Goal: Check status: Check status

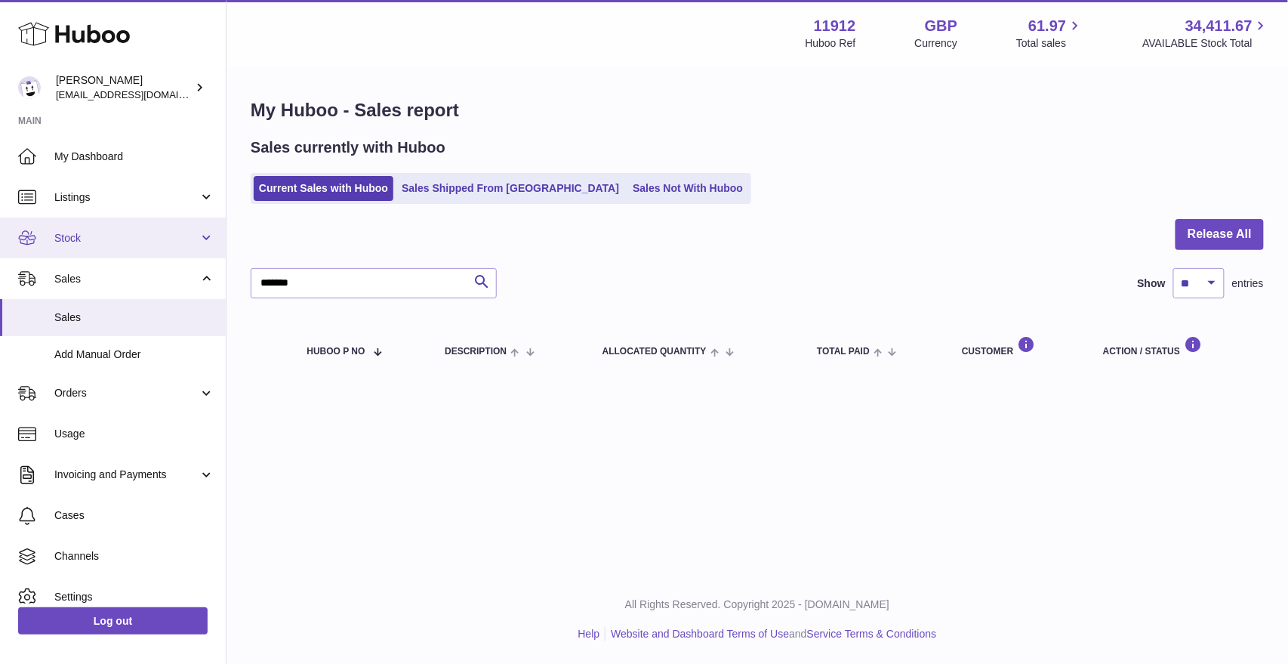
click at [86, 248] on link "Stock" at bounding box center [113, 237] width 226 height 41
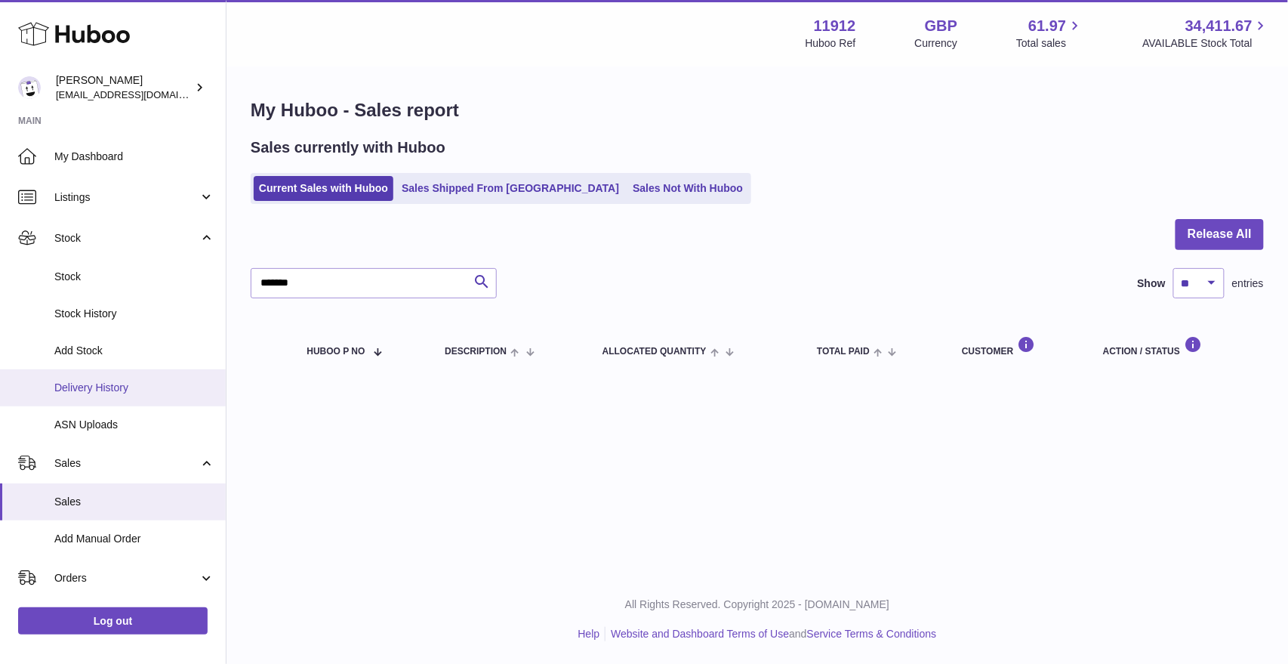
click at [106, 385] on span "Delivery History" at bounding box center [134, 388] width 160 height 14
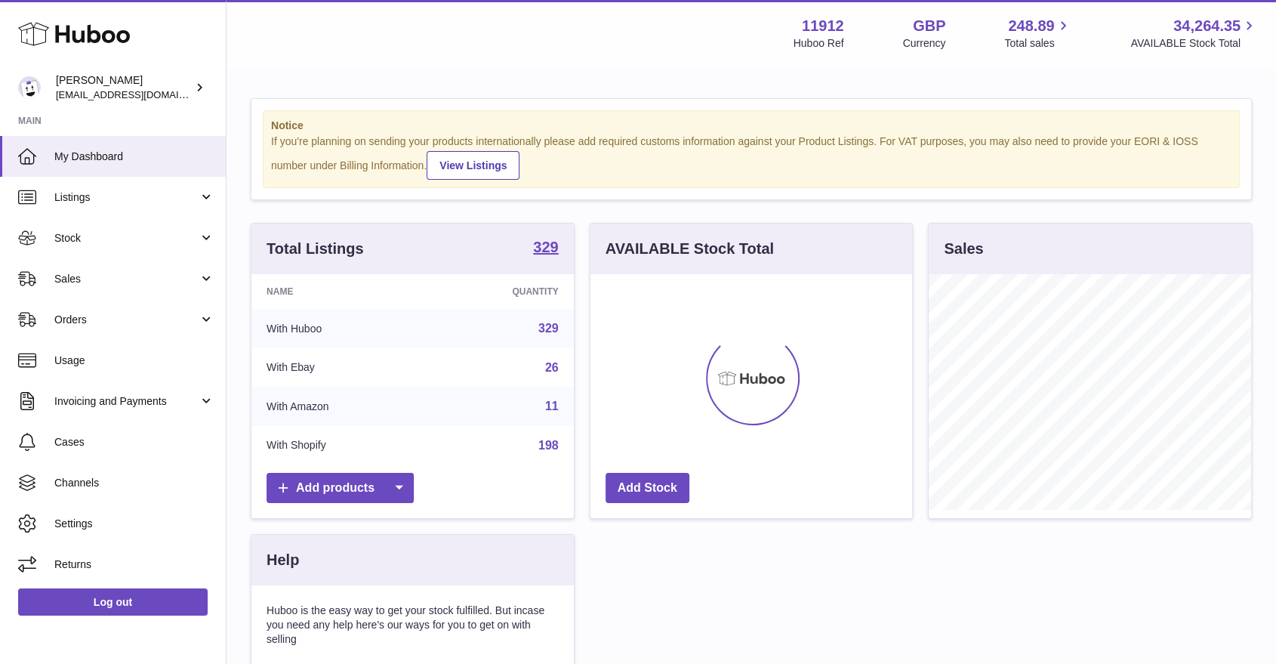
scroll to position [236, 322]
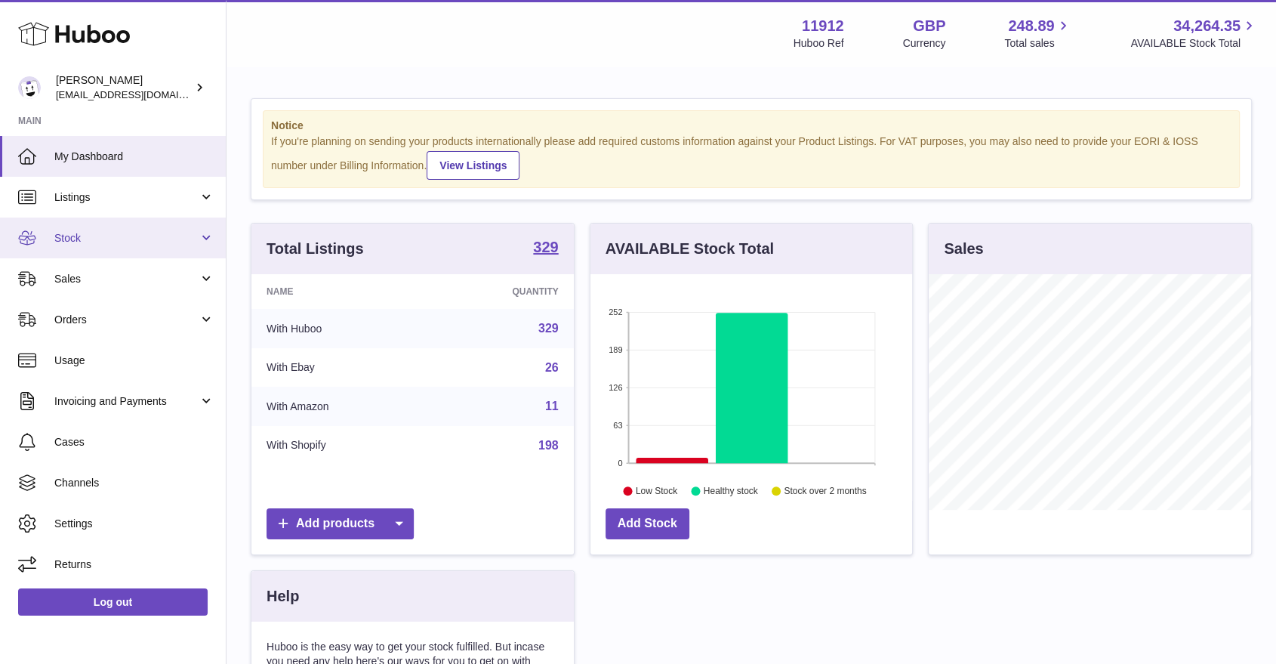
click at [141, 245] on link "Stock" at bounding box center [113, 237] width 226 height 41
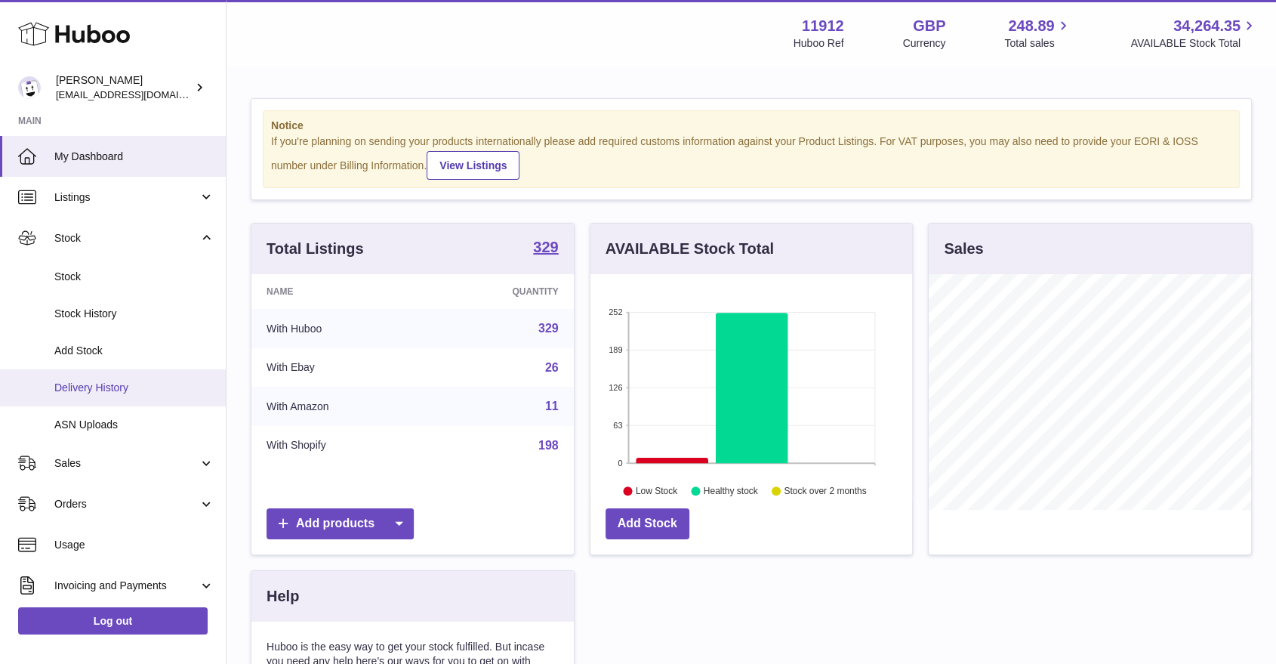
click at [111, 381] on span "Delivery History" at bounding box center [134, 388] width 160 height 14
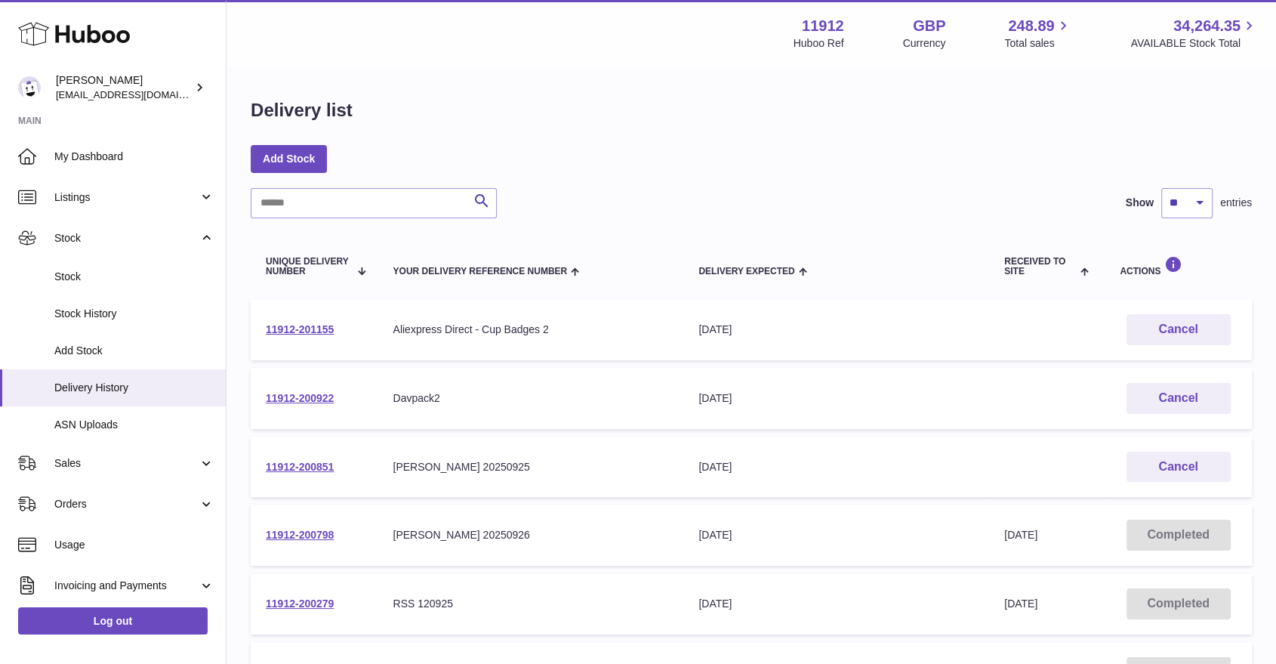
drag, startPoint x: 316, startPoint y: 461, endPoint x: 362, endPoint y: 452, distance: 46.9
click at [316, 461] on link "11912-200851" at bounding box center [300, 467] width 68 height 12
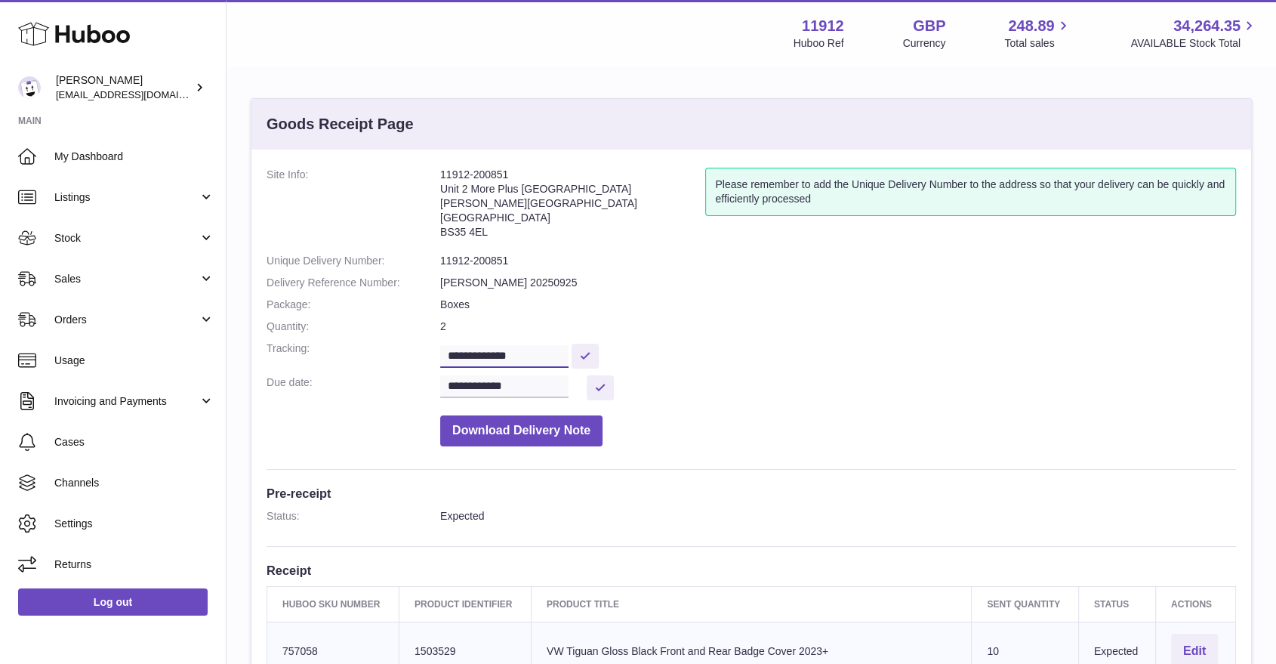
drag, startPoint x: 553, startPoint y: 351, endPoint x: 428, endPoint y: 353, distance: 124.6
click at [428, 353] on dl "**********" at bounding box center [752, 311] width 970 height 286
